Goal: Task Accomplishment & Management: Manage account settings

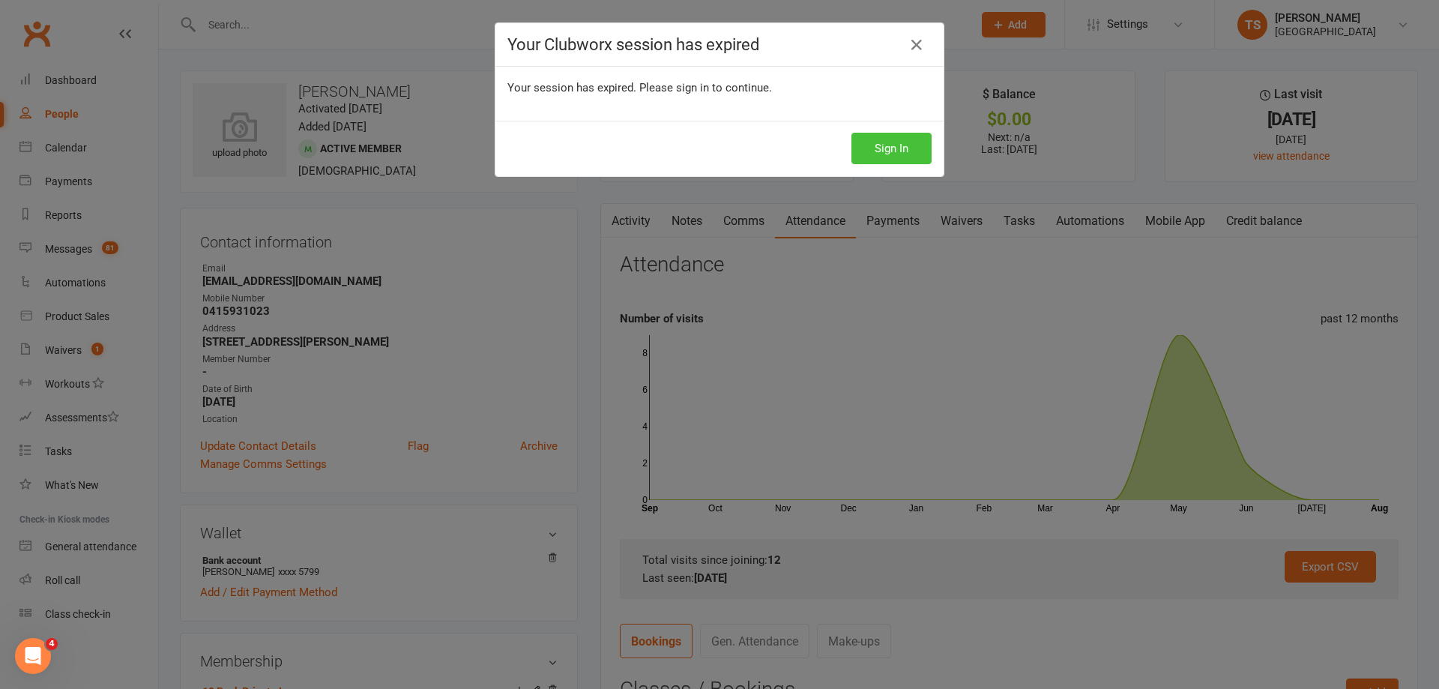
click at [875, 150] on button "Sign In" at bounding box center [891, 148] width 80 height 31
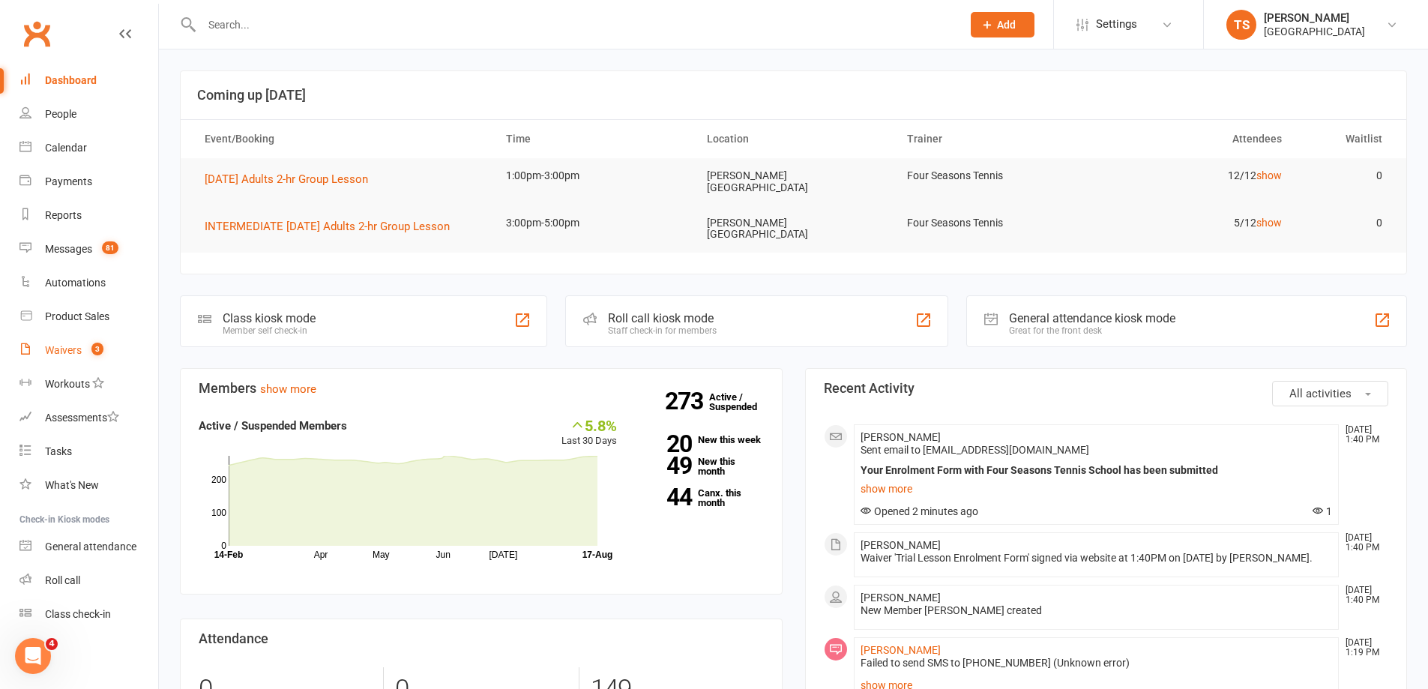
click at [90, 354] on count-badge "3" at bounding box center [93, 350] width 19 height 12
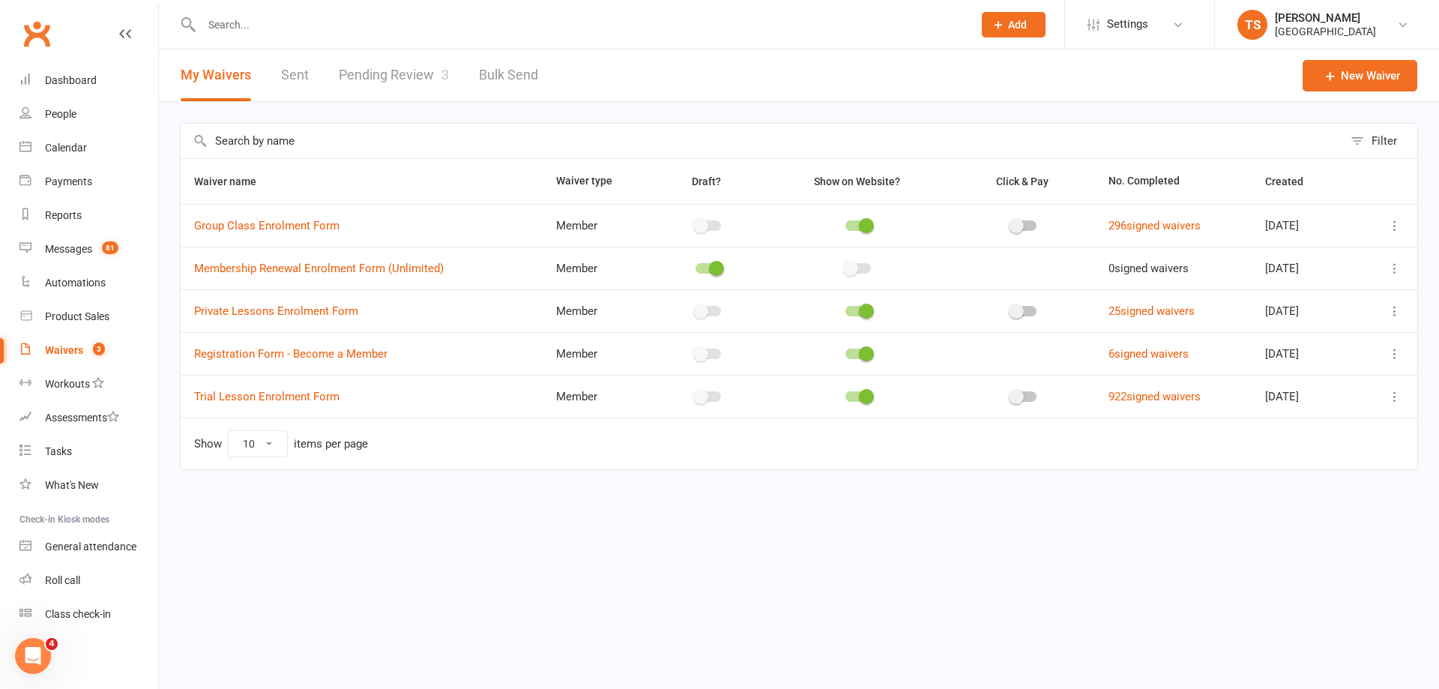
click at [417, 79] on link "Pending Review 3" at bounding box center [394, 75] width 110 height 52
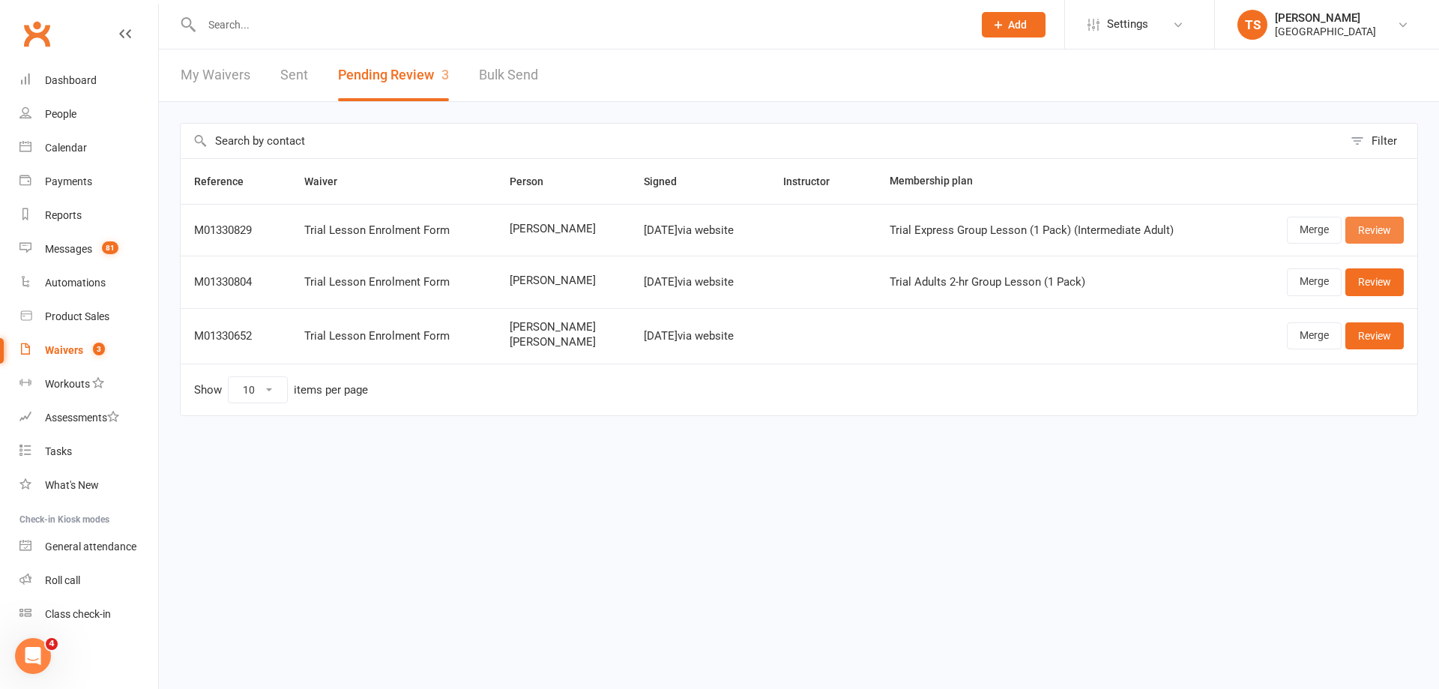
click at [1386, 234] on link "Review" at bounding box center [1374, 230] width 58 height 27
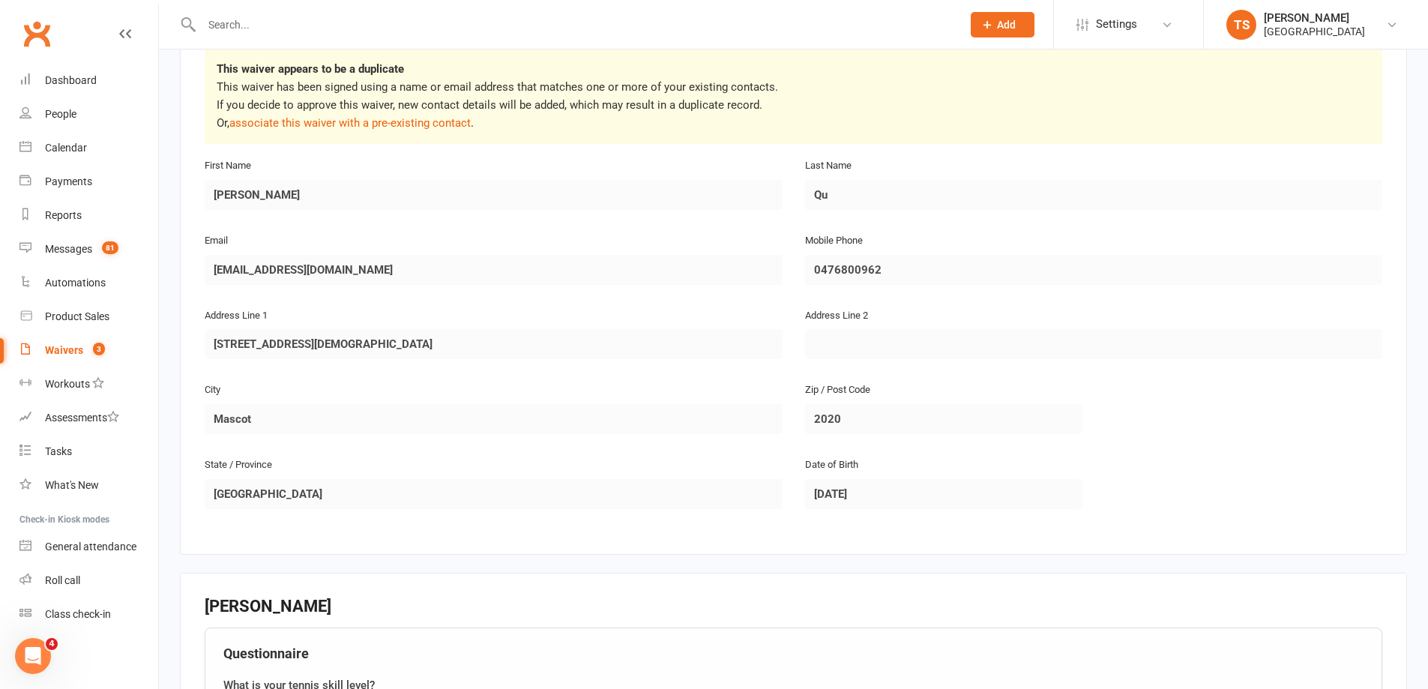
scroll to position [150, 0]
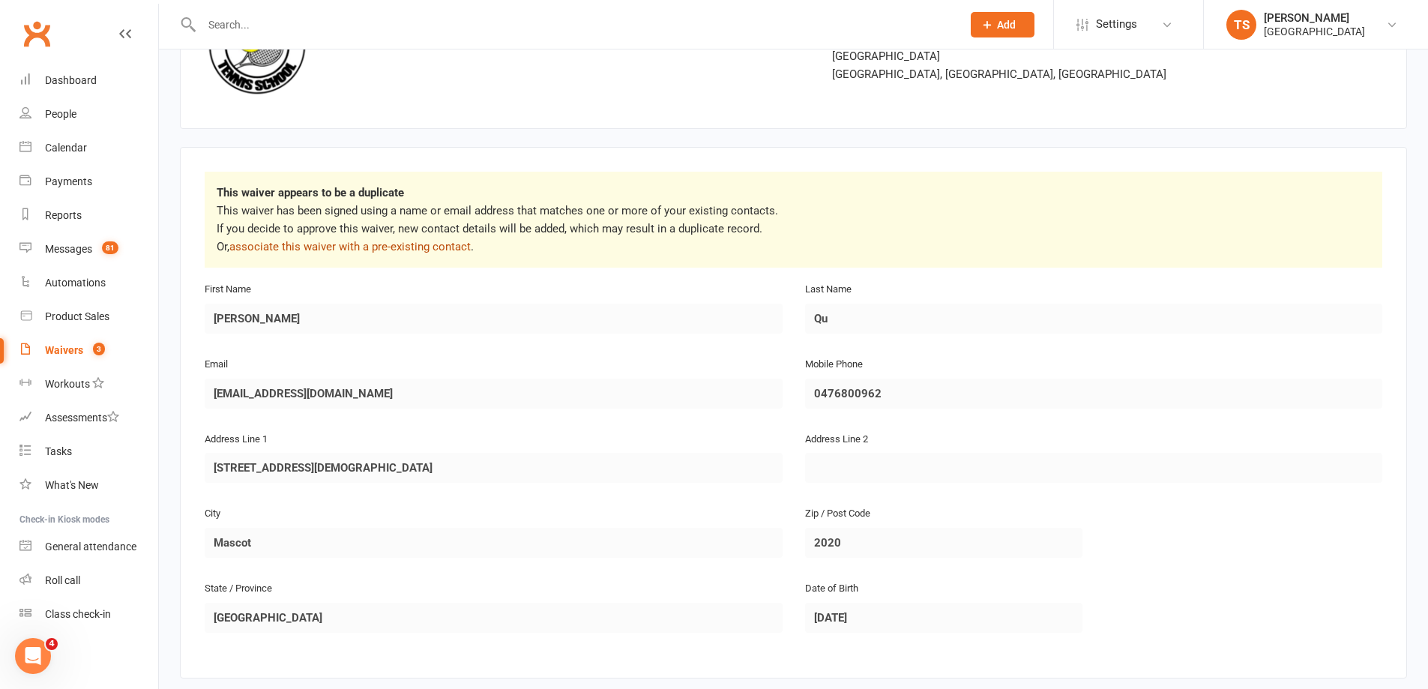
click at [408, 247] on link "associate this waiver with a pre-existing contact" at bounding box center [349, 246] width 241 height 13
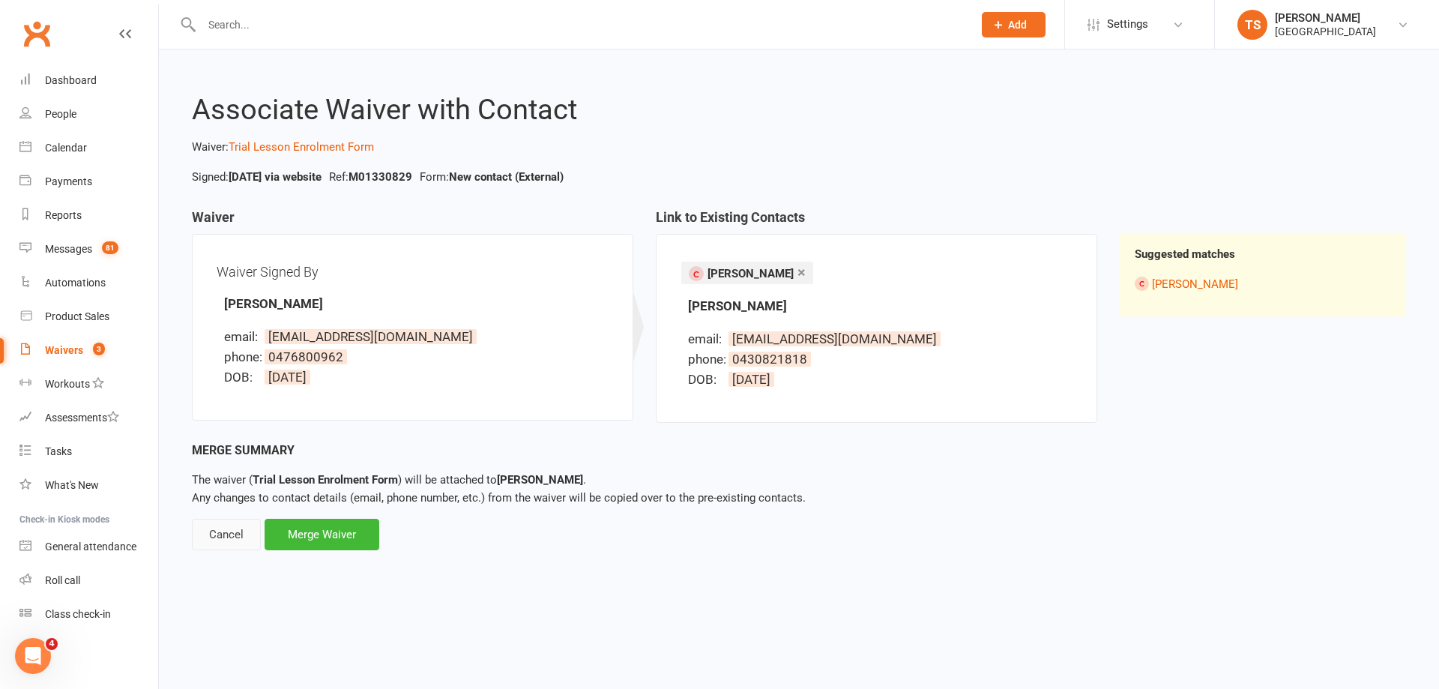
drag, startPoint x: 214, startPoint y: 539, endPoint x: 223, endPoint y: 532, distance: 11.2
click at [214, 537] on div "Cancel" at bounding box center [226, 534] width 69 height 31
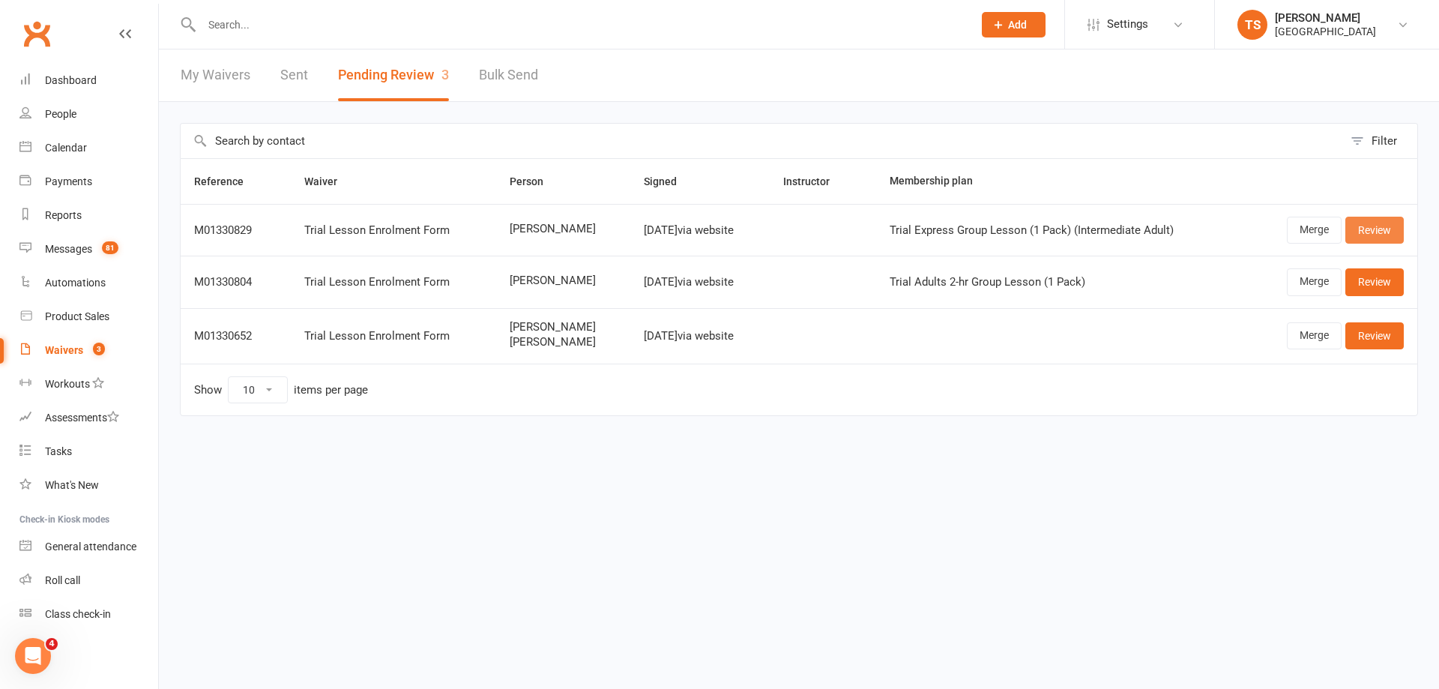
click at [1374, 233] on link "Review" at bounding box center [1374, 230] width 58 height 27
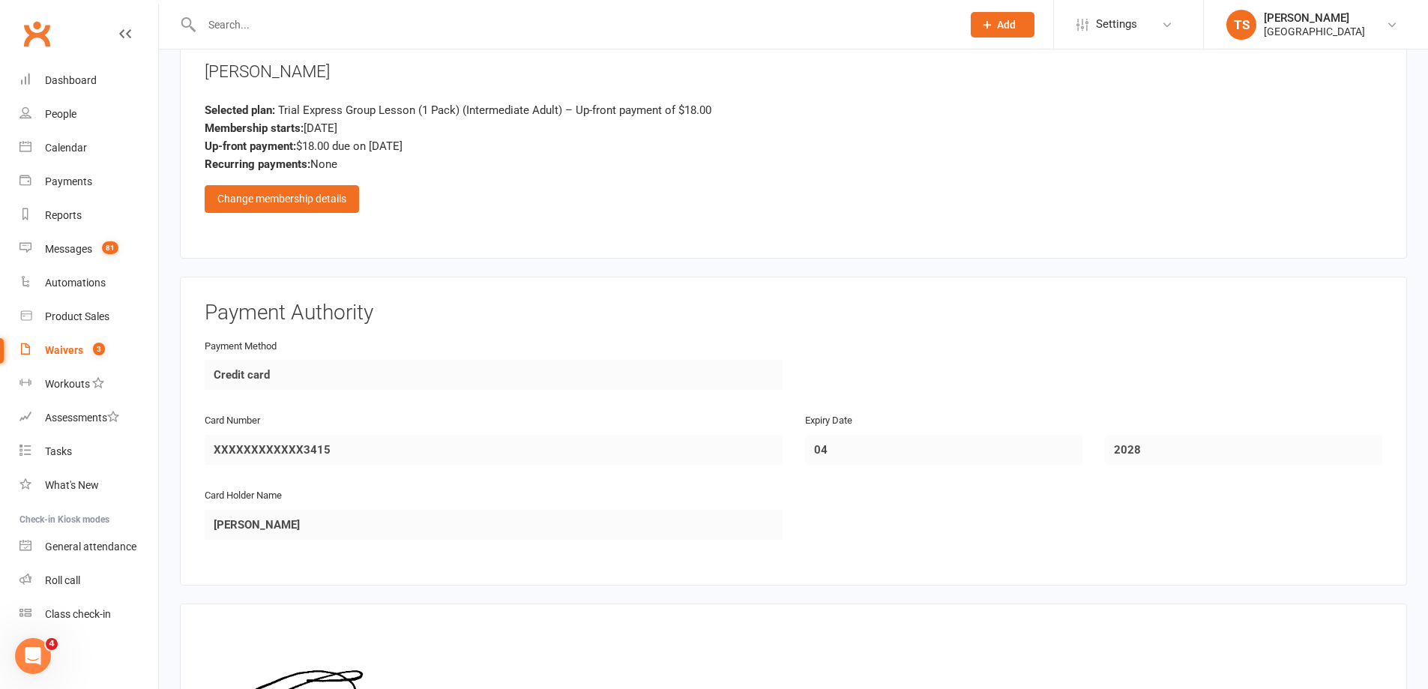
scroll to position [1432, 0]
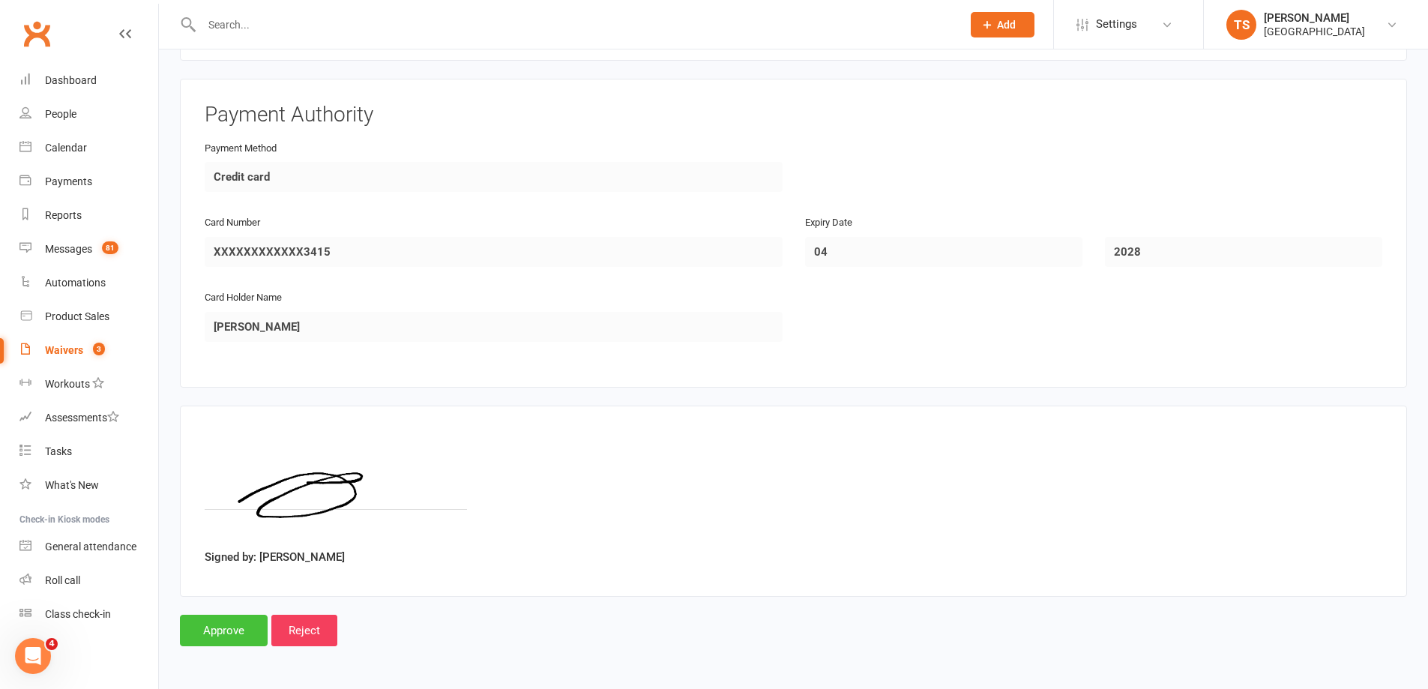
click at [221, 624] on input "Approve" at bounding box center [224, 630] width 88 height 31
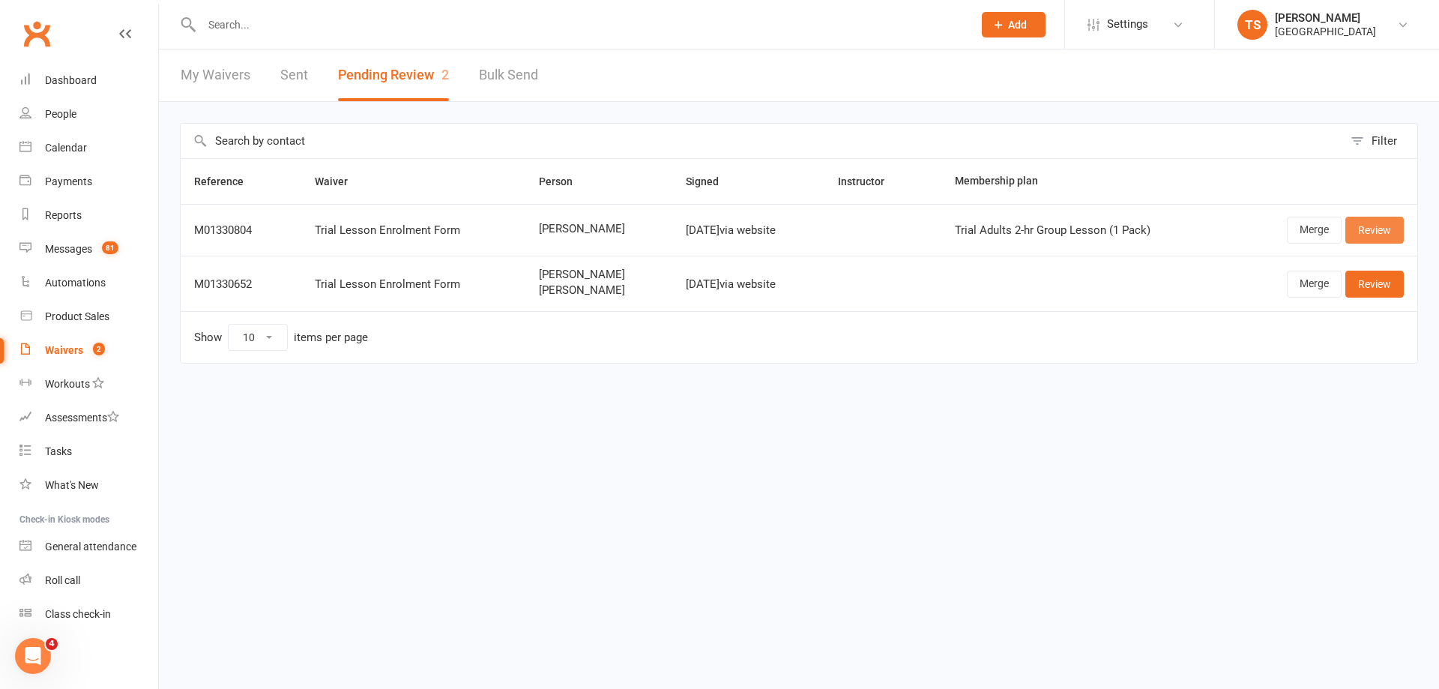
click at [1372, 234] on link "Review" at bounding box center [1374, 230] width 58 height 27
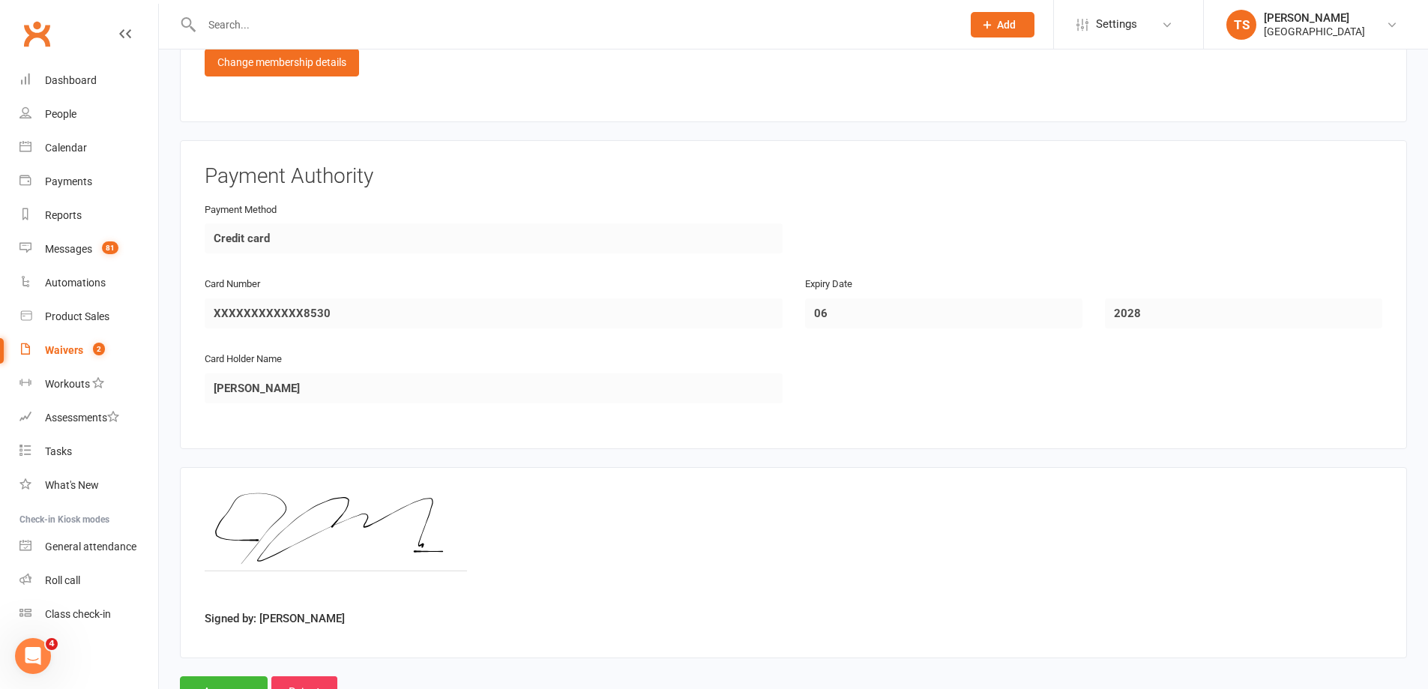
scroll to position [1324, 0]
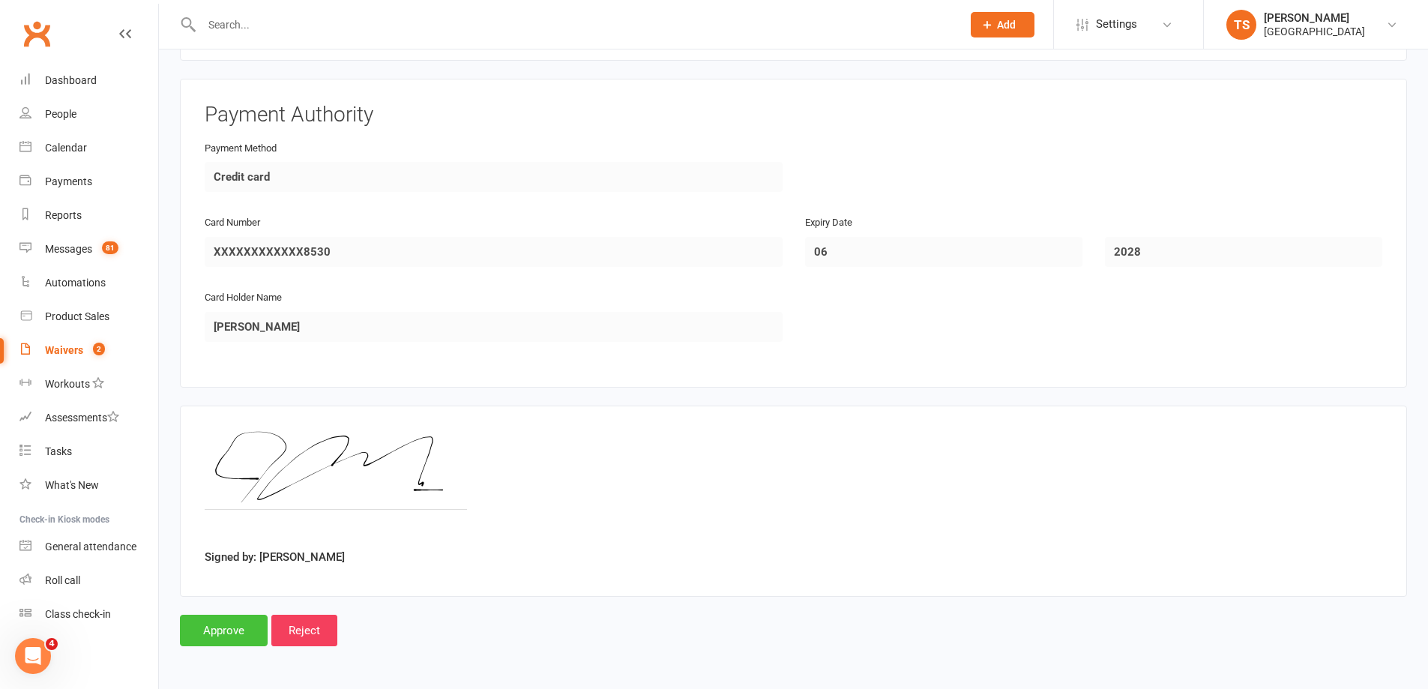
drag, startPoint x: 207, startPoint y: 634, endPoint x: 214, endPoint y: 621, distance: 14.8
click at [207, 631] on input "Approve" at bounding box center [224, 630] width 88 height 31
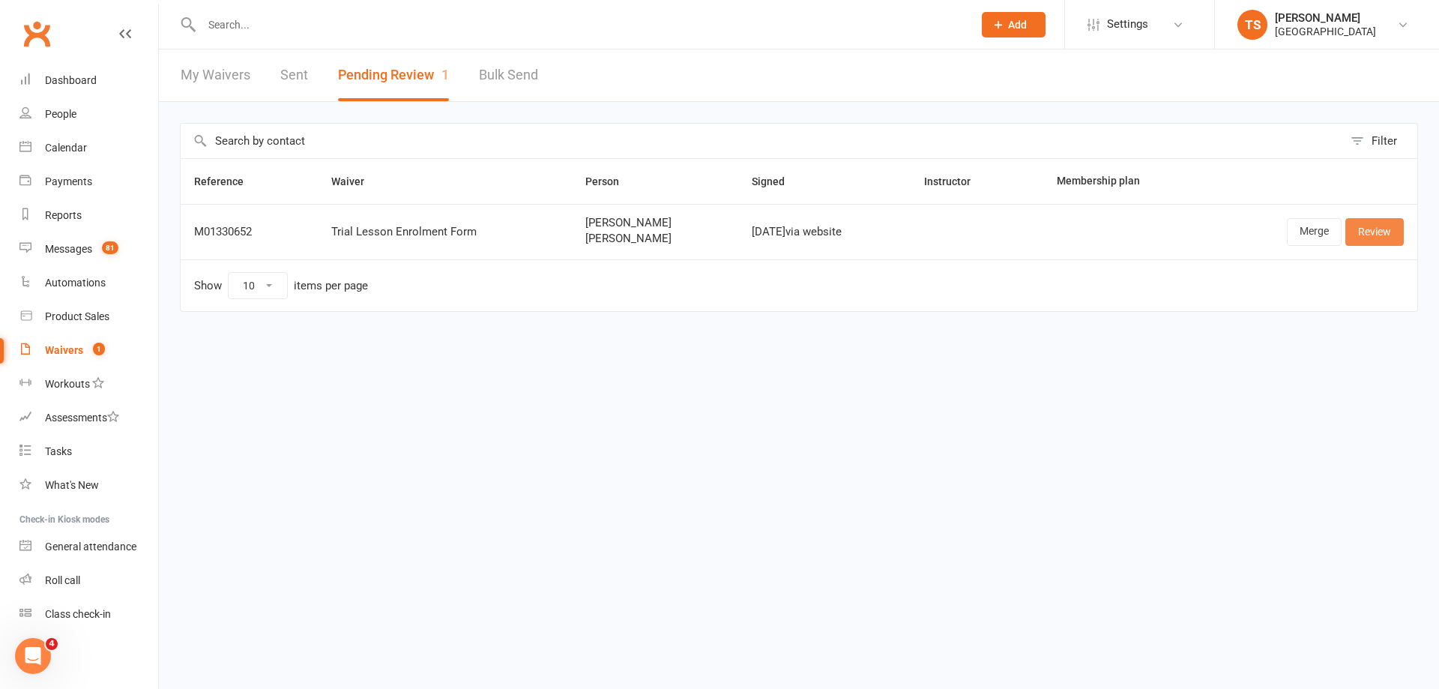
click at [1378, 230] on link "Review" at bounding box center [1374, 231] width 58 height 27
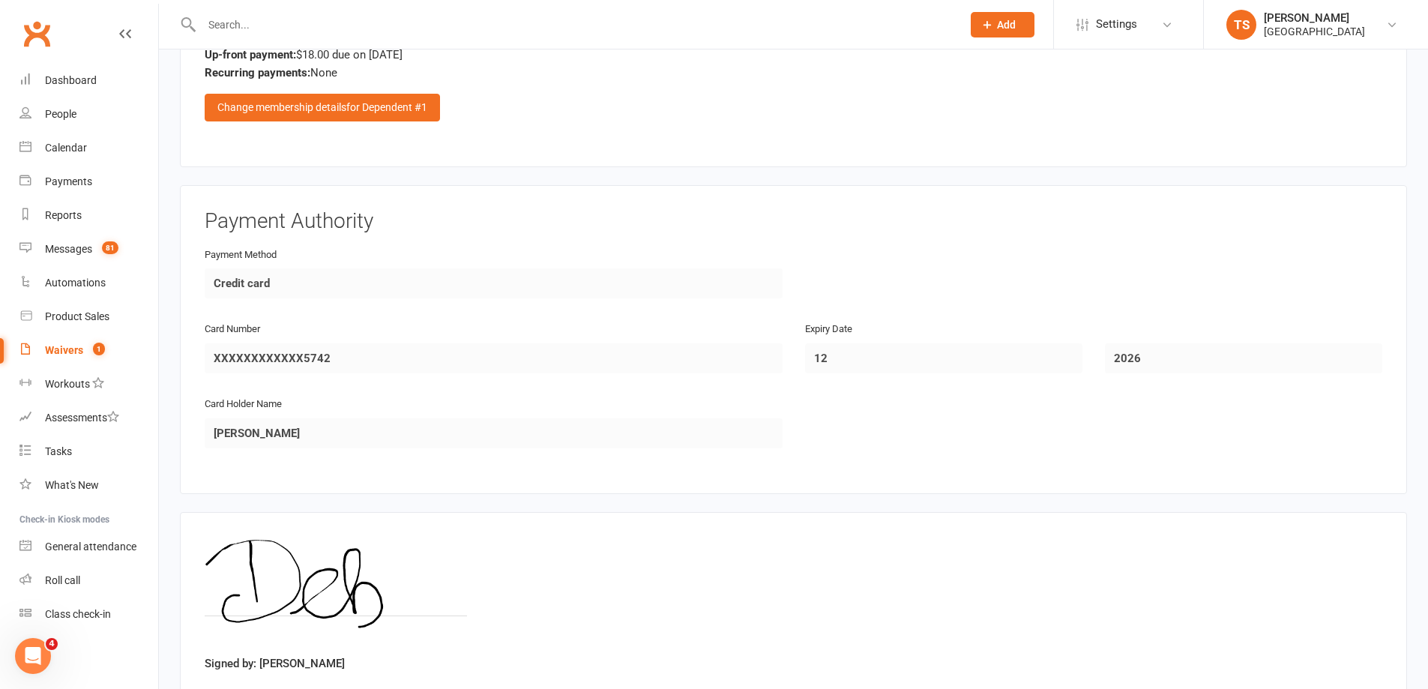
scroll to position [2013, 0]
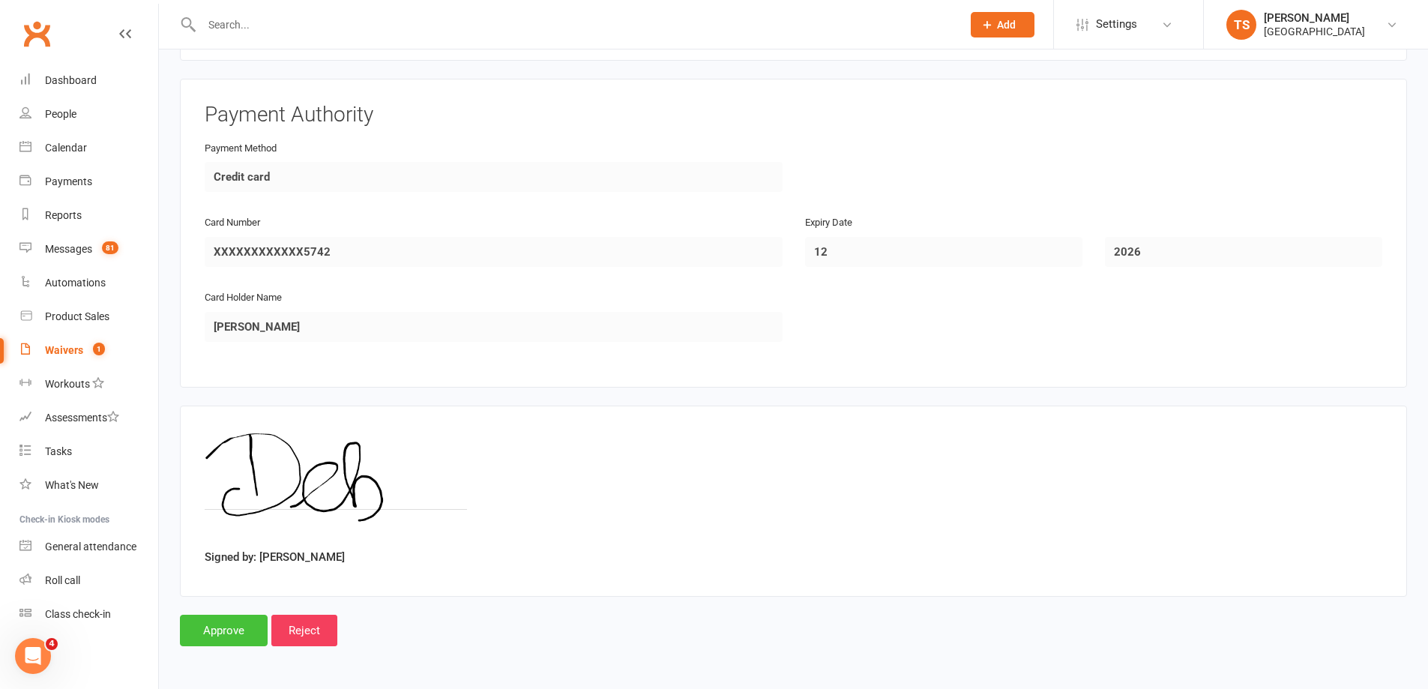
click at [208, 624] on input "Approve" at bounding box center [224, 630] width 88 height 31
